Goal: Check status: Check status

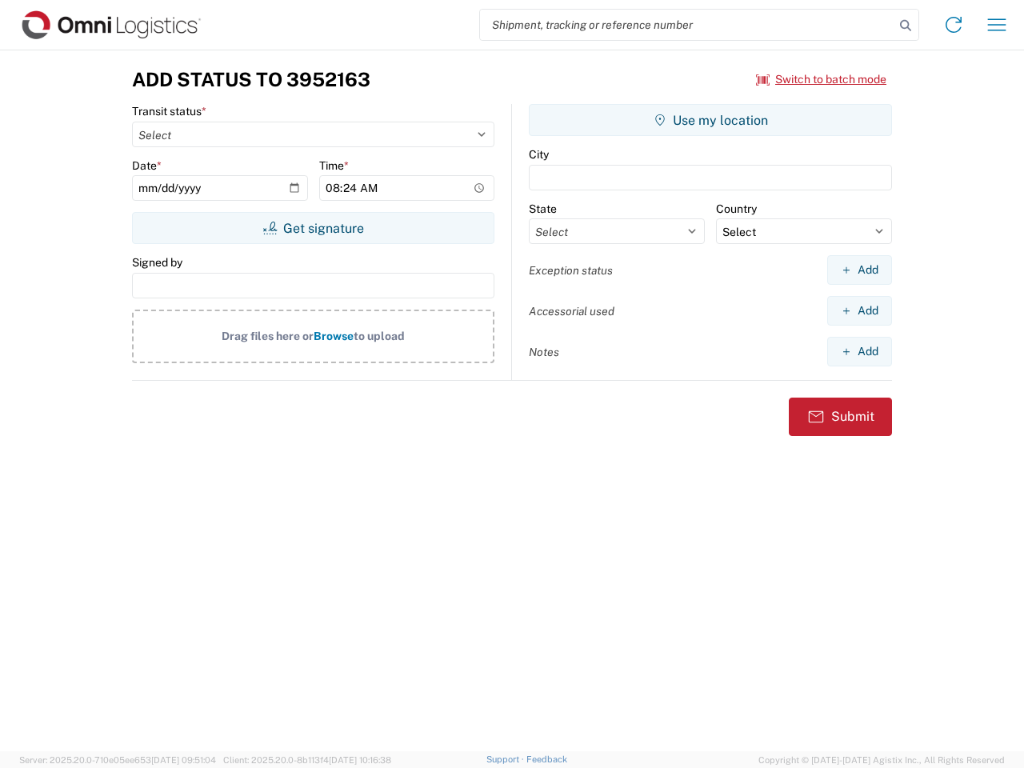
click at [687, 25] on input "search" at bounding box center [687, 25] width 414 height 30
click at [906, 26] on icon at bounding box center [906, 25] width 22 height 22
click at [954, 25] on icon at bounding box center [954, 25] width 26 height 26
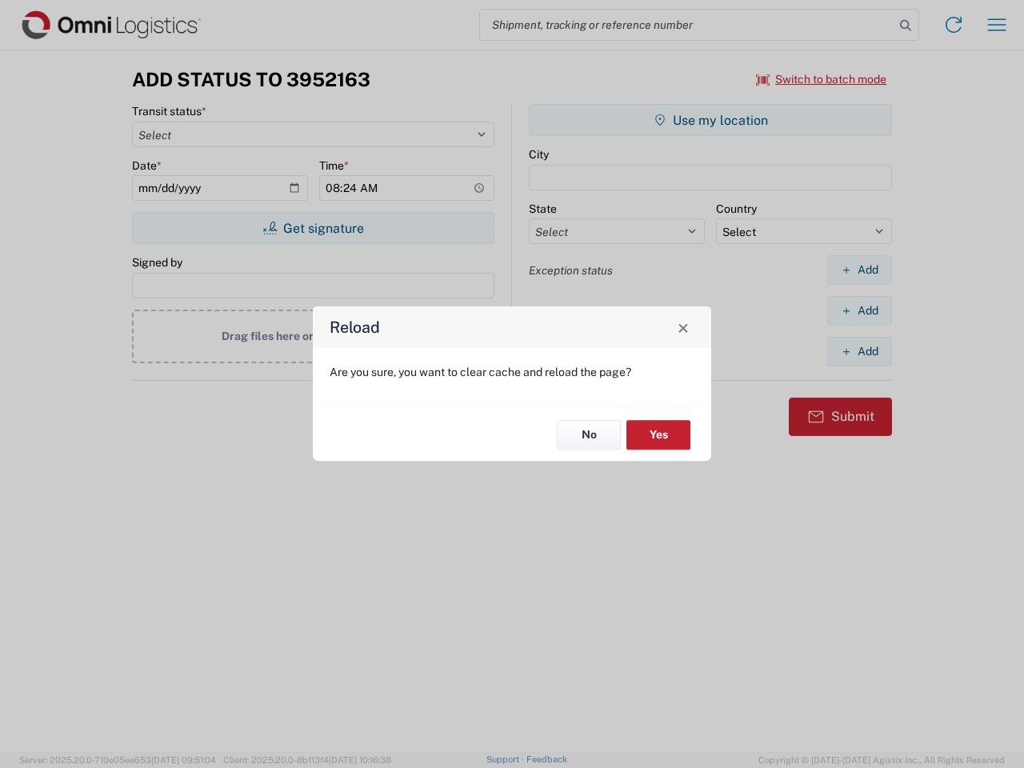
click at [997, 25] on div "Reload Are you sure, you want to clear cache and reload the page? No Yes" at bounding box center [512, 384] width 1024 height 768
click at [822, 79] on div "Reload Are you sure, you want to clear cache and reload the page? No Yes" at bounding box center [512, 384] width 1024 height 768
click at [313, 228] on div "Reload Are you sure, you want to clear cache and reload the page? No Yes" at bounding box center [512, 384] width 1024 height 768
click at [710, 120] on div "Reload Are you sure, you want to clear cache and reload the page? No Yes" at bounding box center [512, 384] width 1024 height 768
click at [859, 270] on div "Reload Are you sure, you want to clear cache and reload the page? No Yes" at bounding box center [512, 384] width 1024 height 768
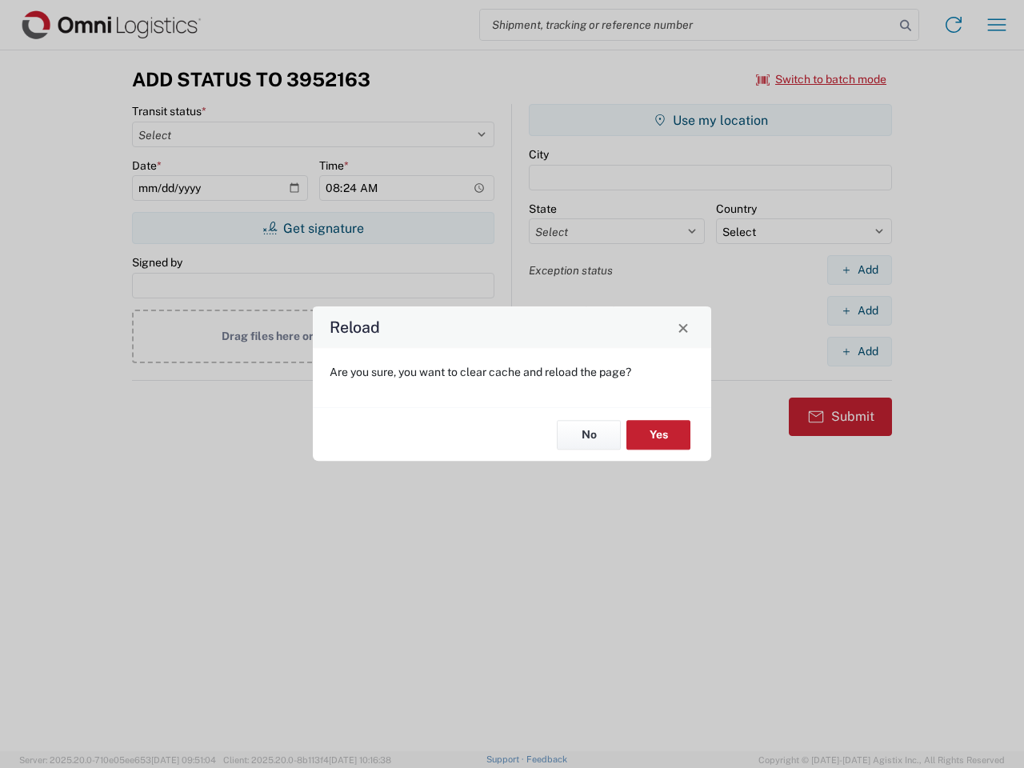
click at [859, 310] on div "Reload Are you sure, you want to clear cache and reload the page? No Yes" at bounding box center [512, 384] width 1024 height 768
click at [859, 351] on div "Reload Are you sure, you want to clear cache and reload the page? No Yes" at bounding box center [512, 384] width 1024 height 768
